Goal: Transaction & Acquisition: Purchase product/service

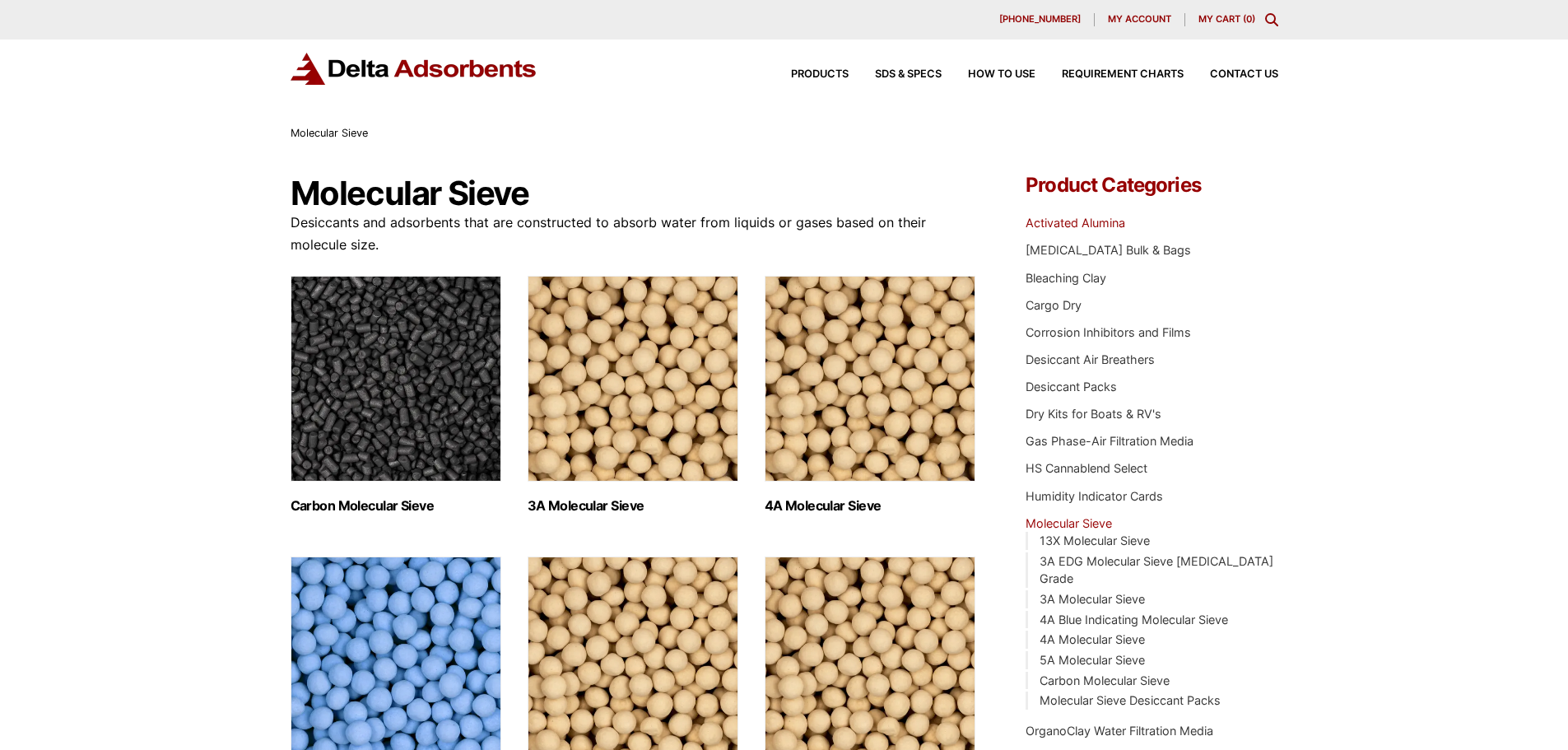
click at [1104, 217] on link "Activated Alumina" at bounding box center [1075, 222] width 100 height 14
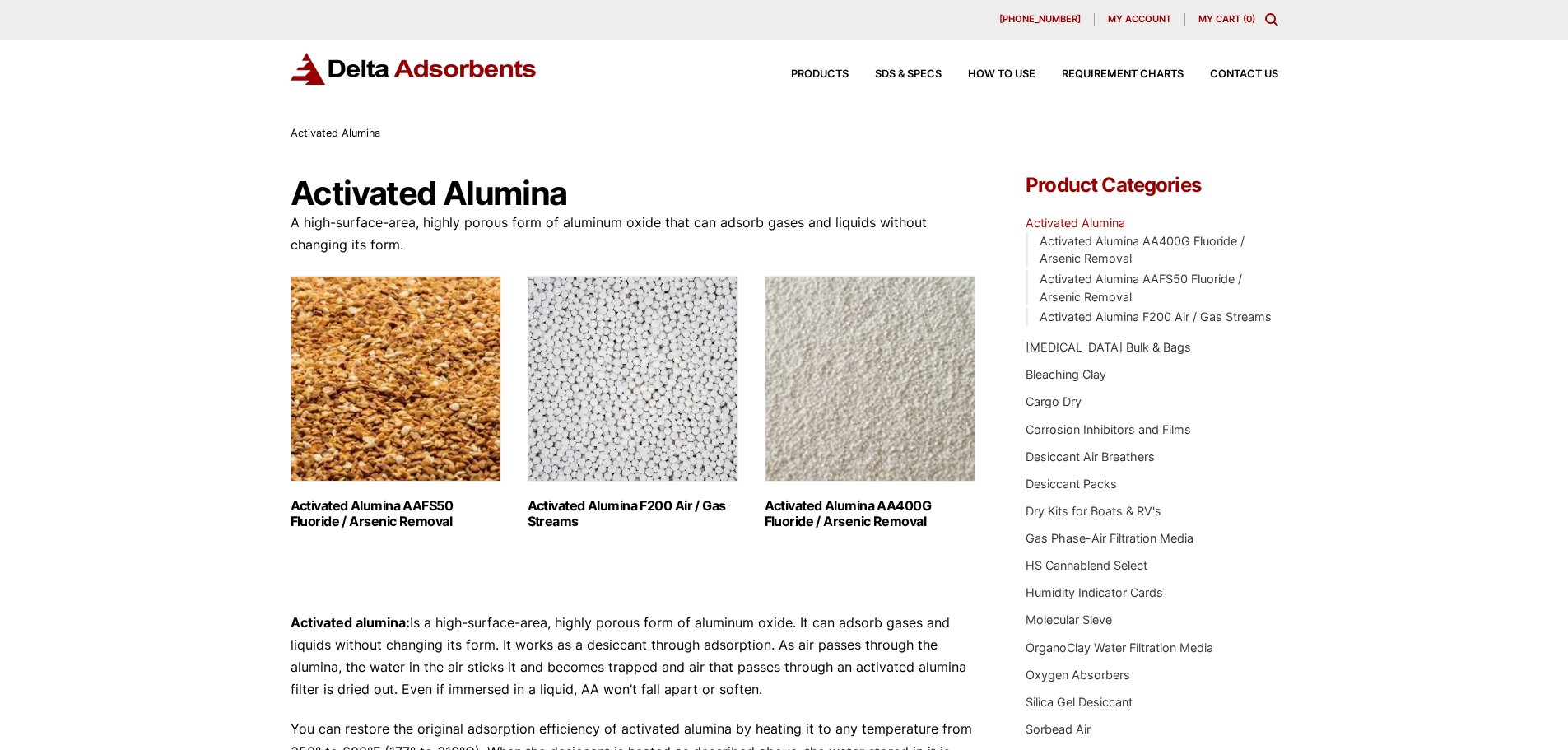
click at [629, 381] on img "Visit product category Activated Alumina F200 Air / Gas Streams" at bounding box center [632, 378] width 211 height 206
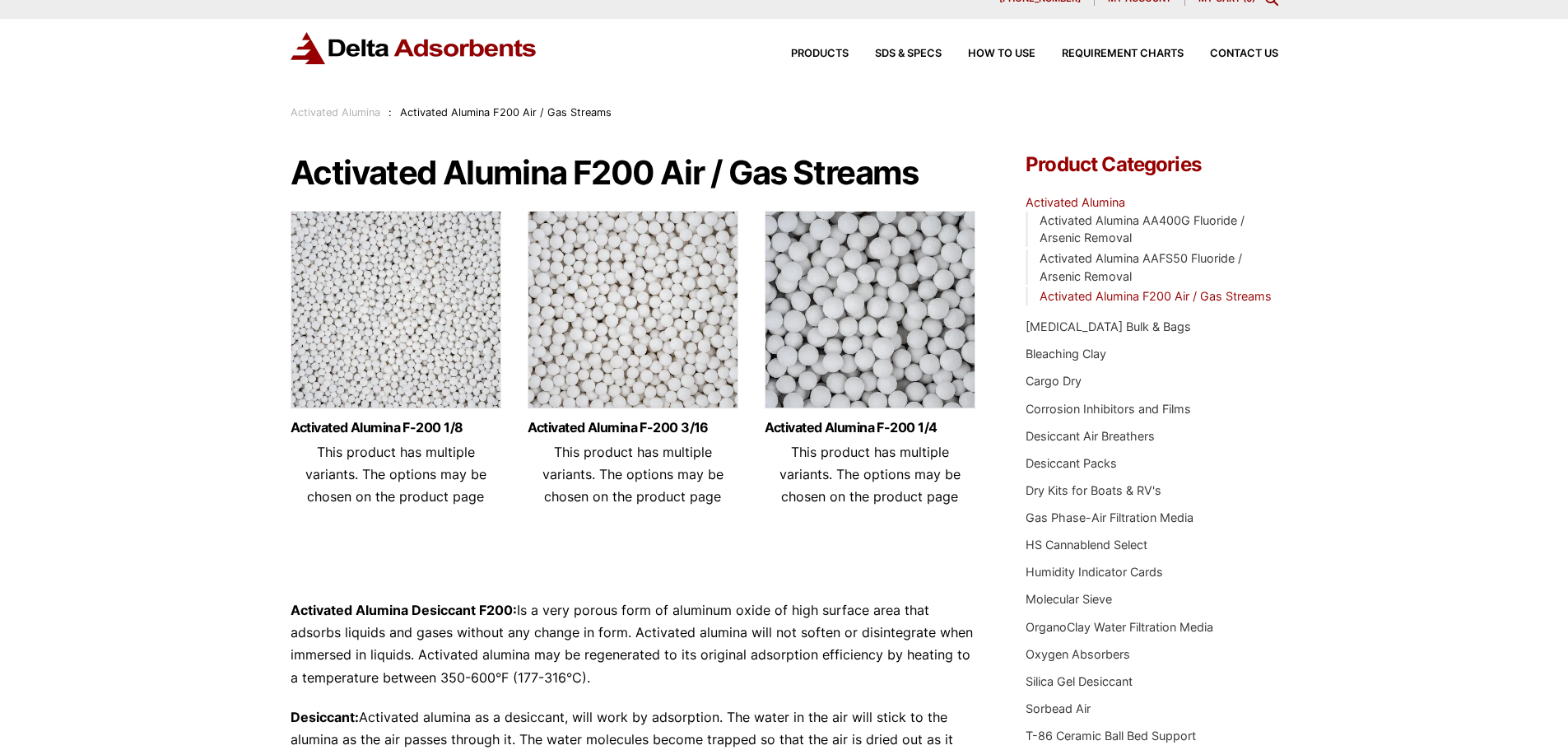
scroll to position [19, 0]
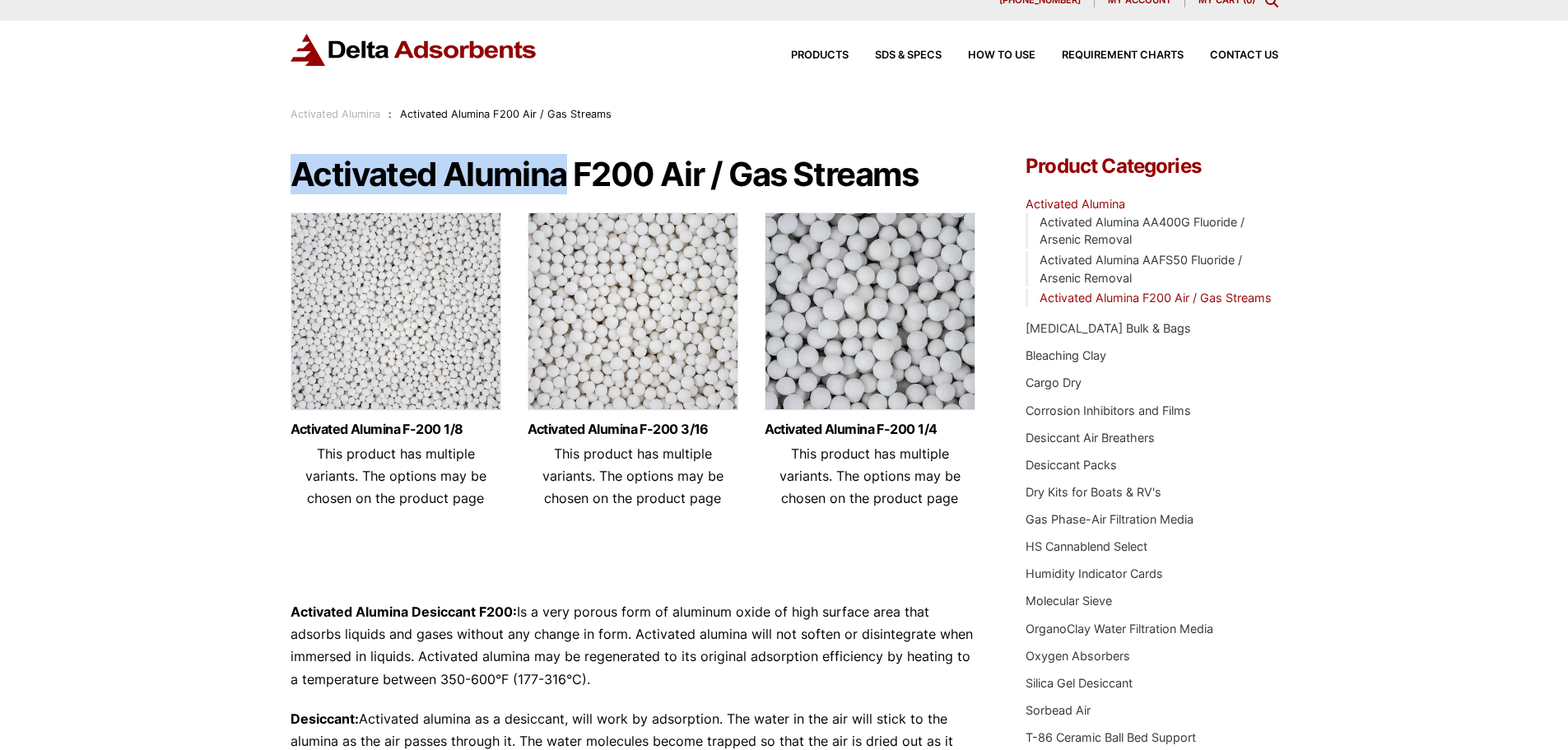
drag, startPoint x: 289, startPoint y: 175, endPoint x: 560, endPoint y: 176, distance: 271.0
click at [560, 176] on div "Our website has detected that you are using an outdated browser that will preve…" at bounding box center [784, 695] width 1568 height 1428
copy h1 "Activated Alumina"
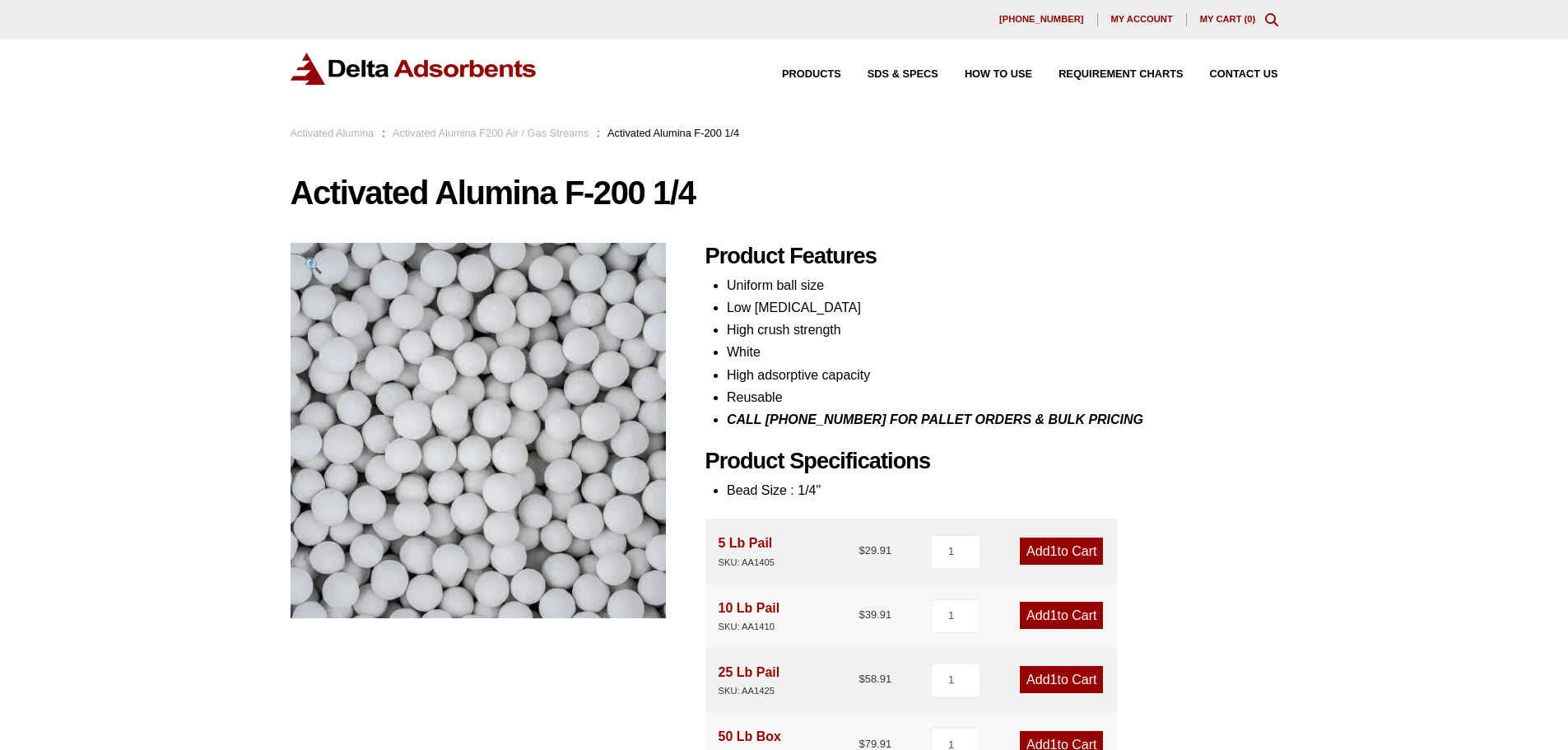
click at [544, 132] on link "Activated Alumina F200 Air / Gas Streams" at bounding box center [490, 133] width 196 height 12
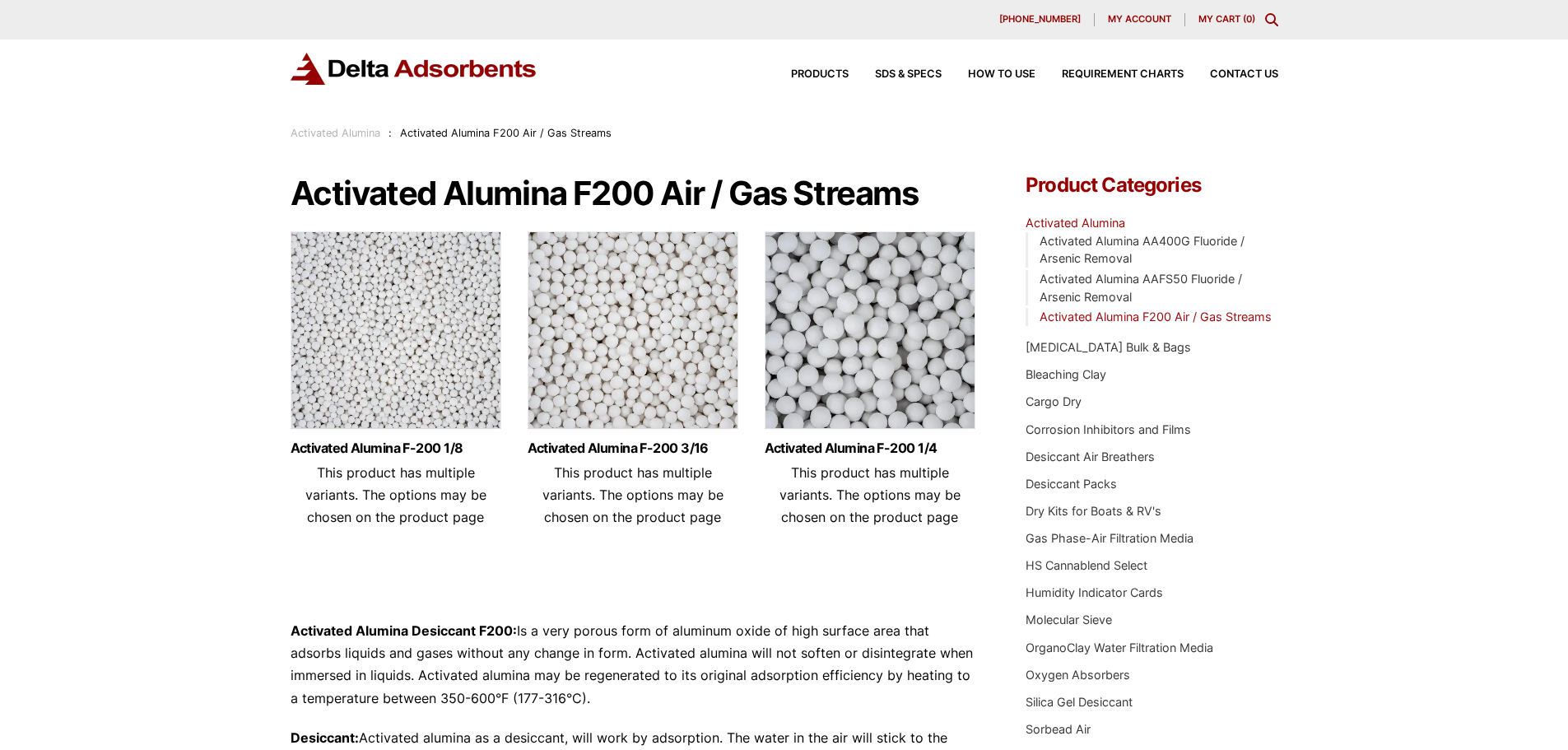
click at [439, 346] on img at bounding box center [395, 334] width 211 height 206
